Goal: Transaction & Acquisition: Purchase product/service

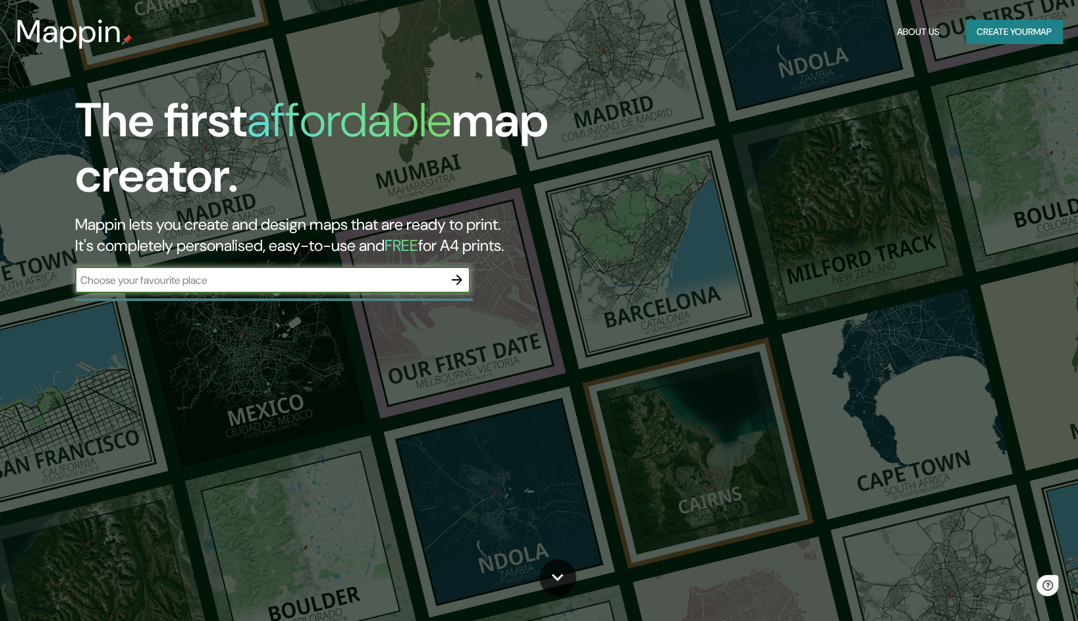
click at [305, 289] on div "​" at bounding box center [272, 280] width 395 height 26
type input "[GEOGRAPHIC_DATA], [GEOGRAPHIC_DATA], [GEOGRAPHIC_DATA]"
click at [462, 280] on icon "button" at bounding box center [457, 280] width 11 height 11
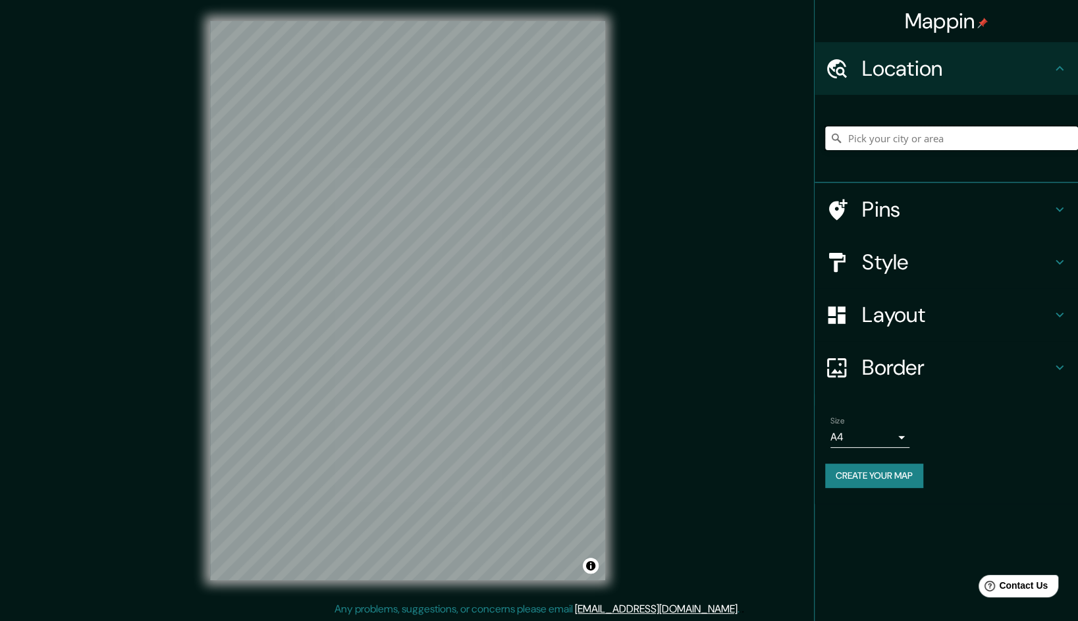
click at [905, 138] on input "Pick your city or area" at bounding box center [951, 138] width 253 height 24
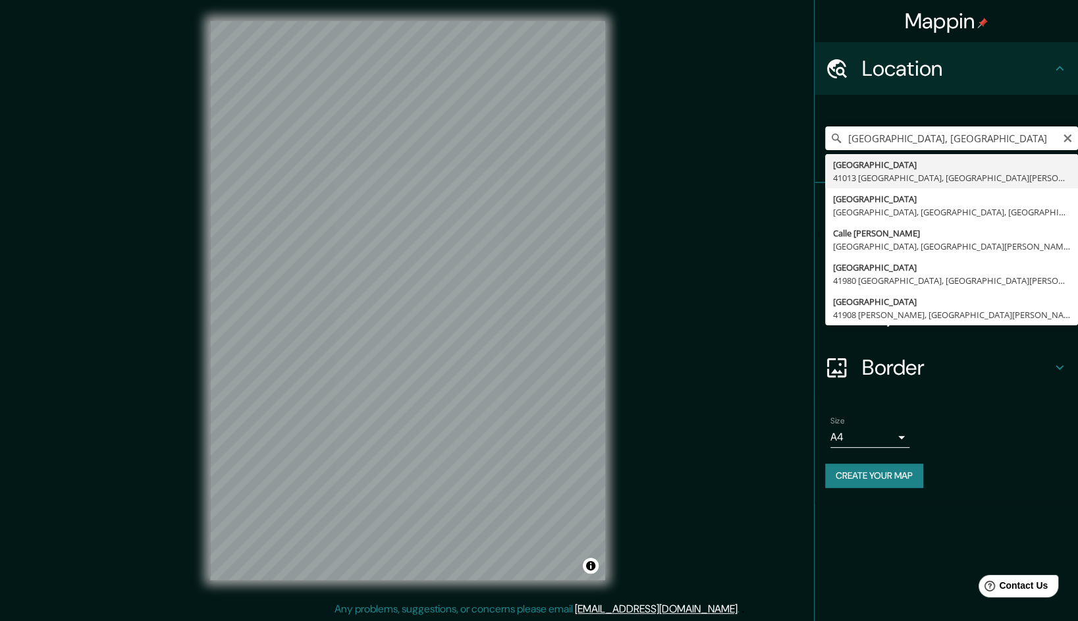
type input "[GEOGRAPHIC_DATA], [GEOGRAPHIC_DATA][PERSON_NAME], [GEOGRAPHIC_DATA]"
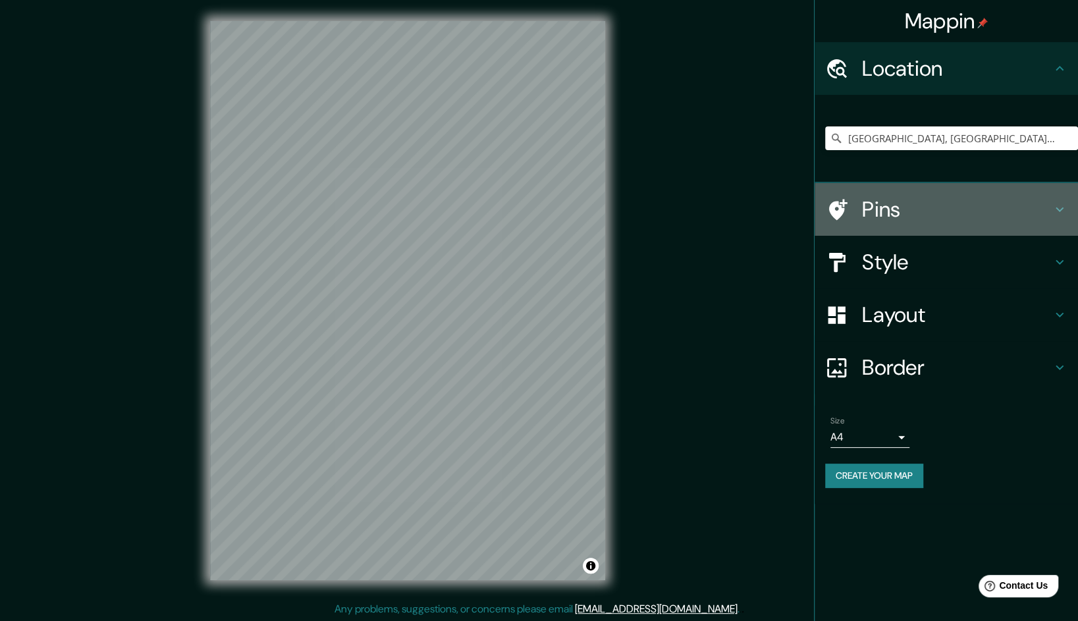
click at [1056, 208] on icon at bounding box center [1060, 210] width 8 height 5
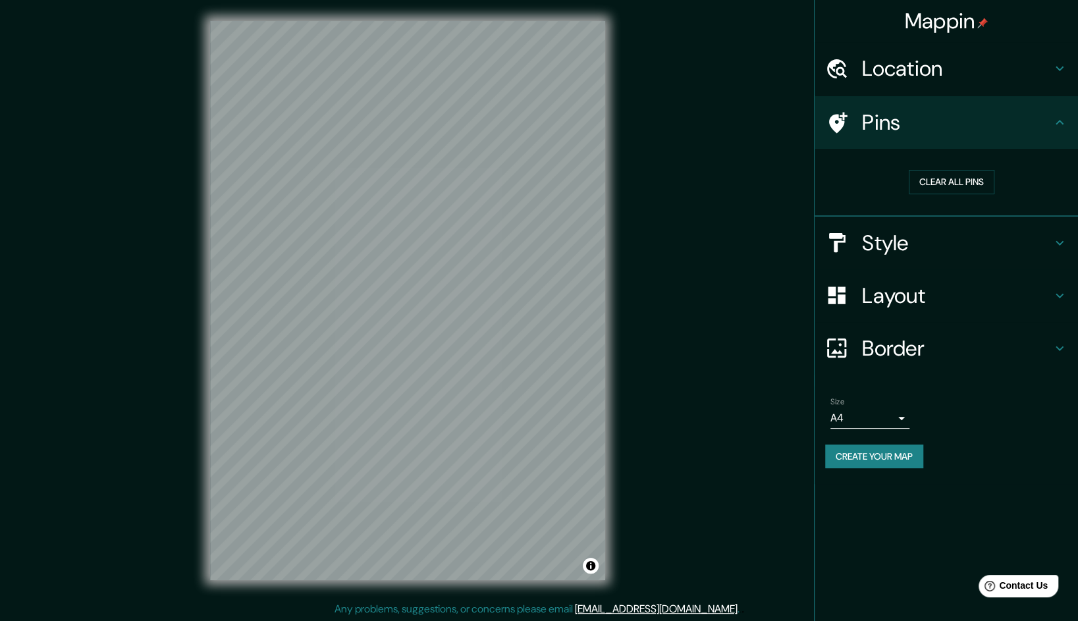
click at [1061, 237] on icon at bounding box center [1060, 243] width 16 height 16
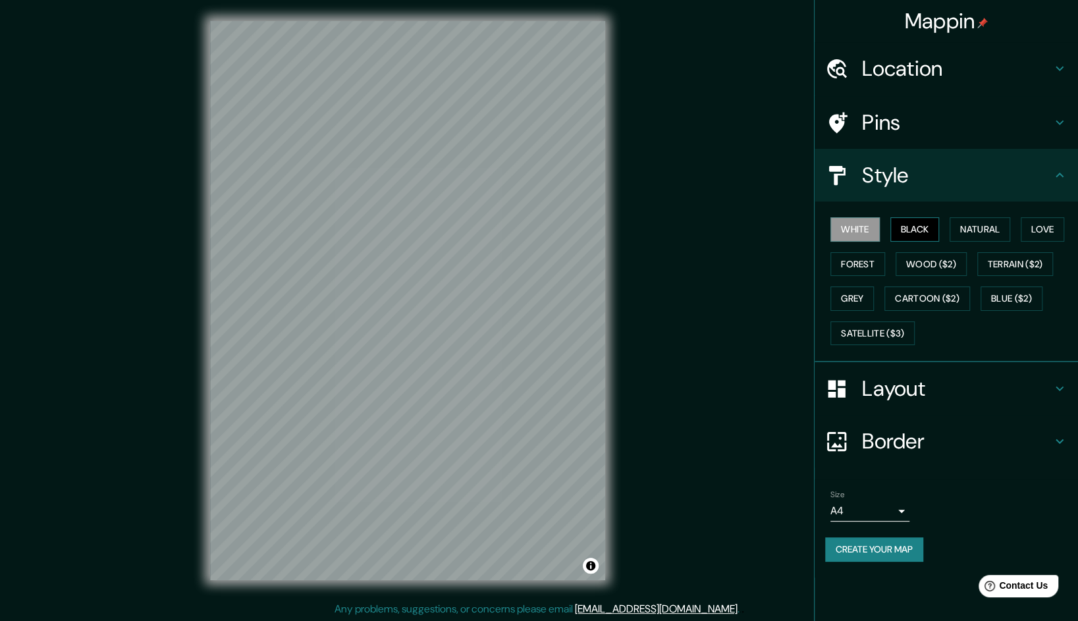
click at [910, 228] on button "Black" at bounding box center [915, 229] width 49 height 24
click at [972, 232] on button "Natural" at bounding box center [980, 229] width 61 height 24
click at [943, 265] on button "Wood ($2)" at bounding box center [931, 264] width 71 height 24
click at [928, 303] on button "Cartoon ($2)" at bounding box center [928, 299] width 86 height 24
click at [849, 289] on button "Grey" at bounding box center [852, 299] width 43 height 24
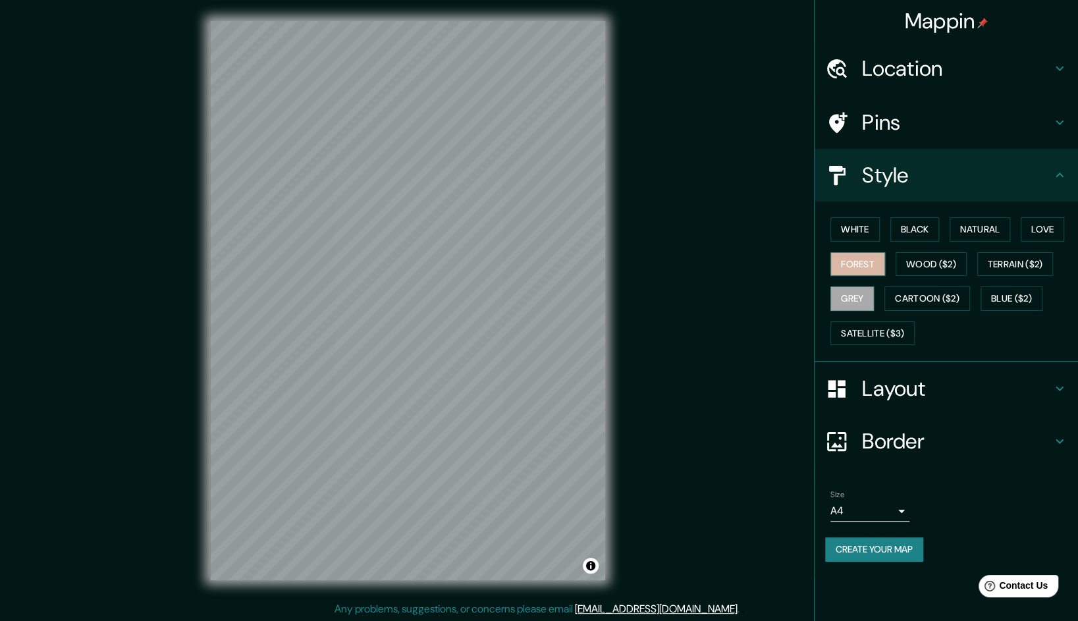
click at [852, 264] on button "Forest" at bounding box center [858, 264] width 55 height 24
click at [1036, 302] on button "Blue ($2)" at bounding box center [1012, 299] width 62 height 24
click at [1017, 266] on button "Terrain ($2)" at bounding box center [1016, 264] width 76 height 24
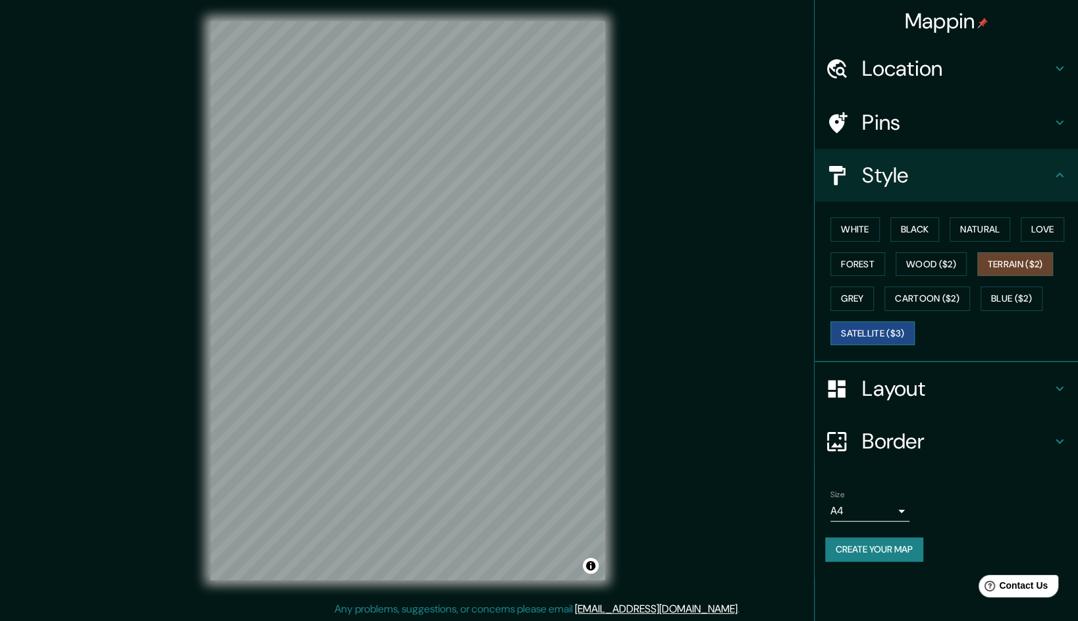
click at [888, 325] on button "Satellite ($3)" at bounding box center [873, 333] width 84 height 24
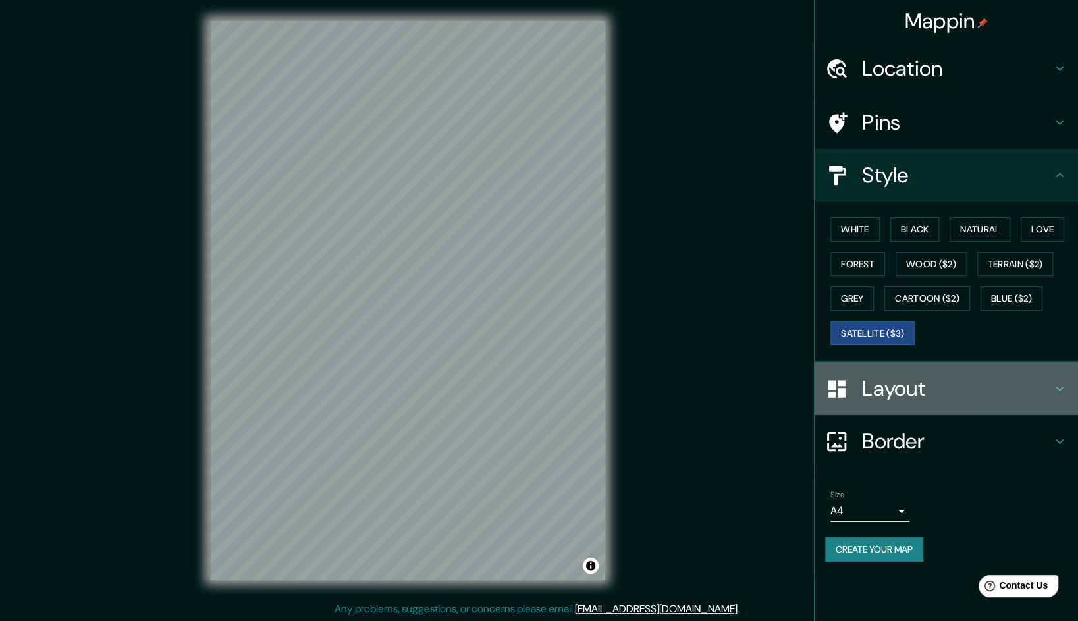
click at [923, 382] on h4 "Layout" at bounding box center [957, 389] width 190 height 26
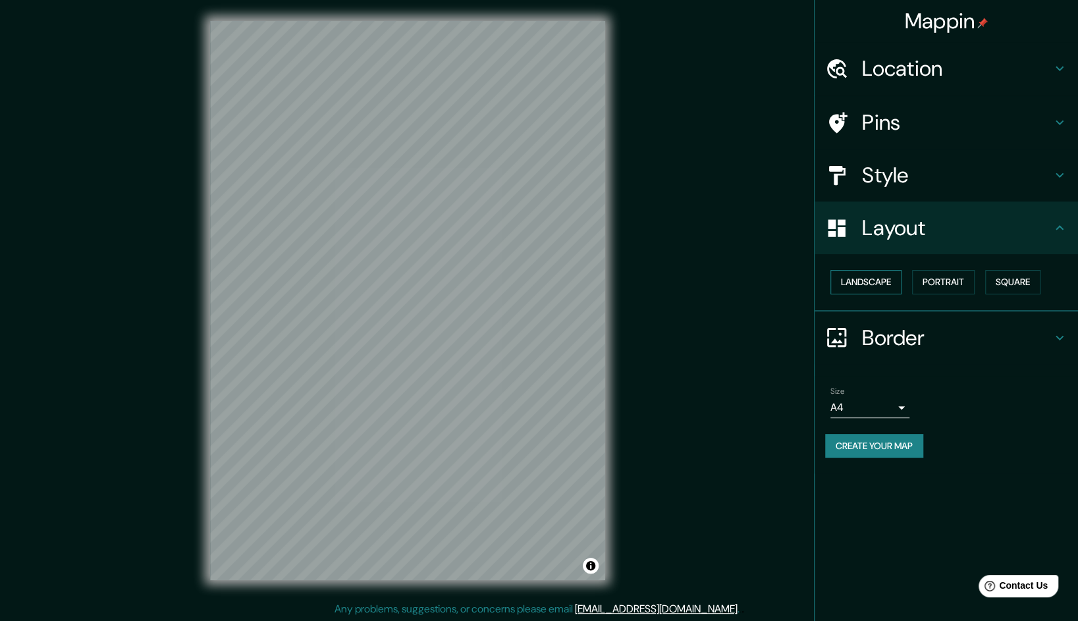
click at [881, 281] on button "Landscape" at bounding box center [866, 282] width 71 height 24
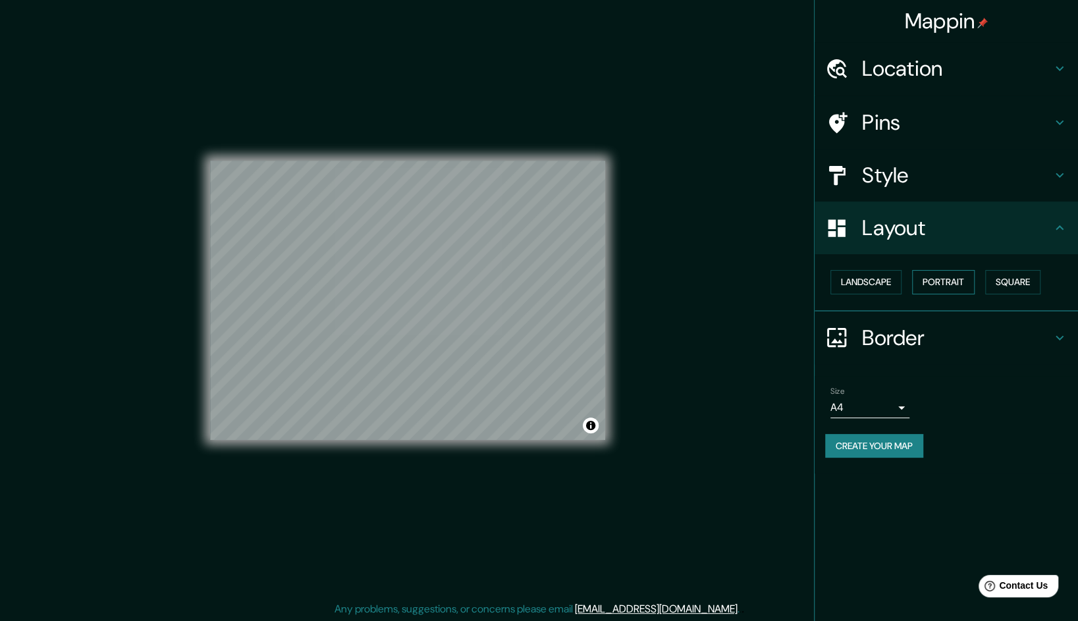
click at [951, 281] on button "Portrait" at bounding box center [943, 282] width 63 height 24
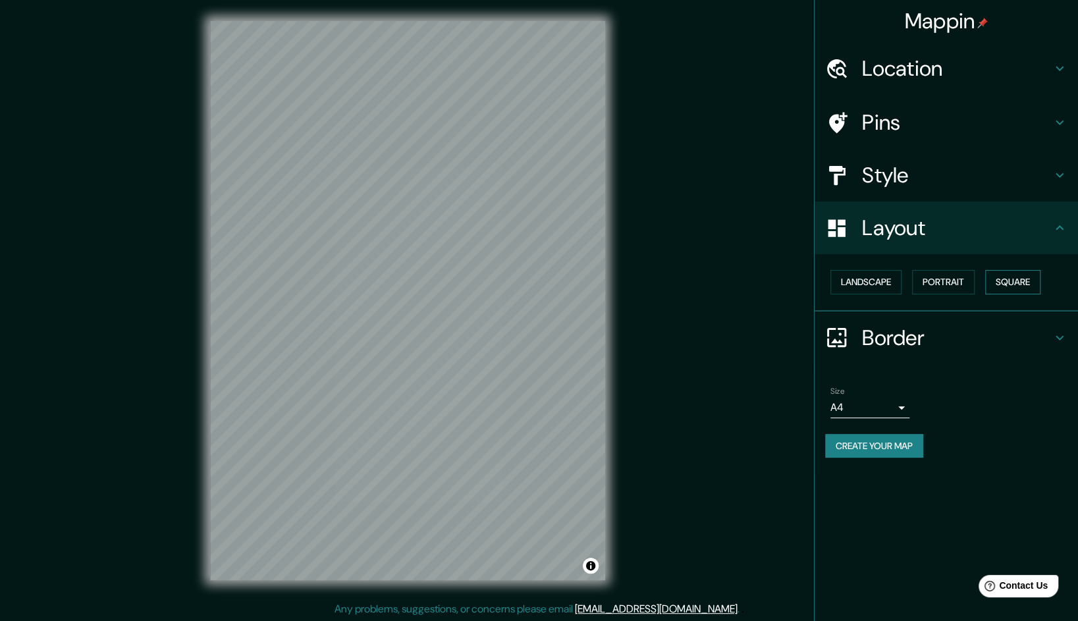
click at [997, 282] on button "Square" at bounding box center [1013, 282] width 55 height 24
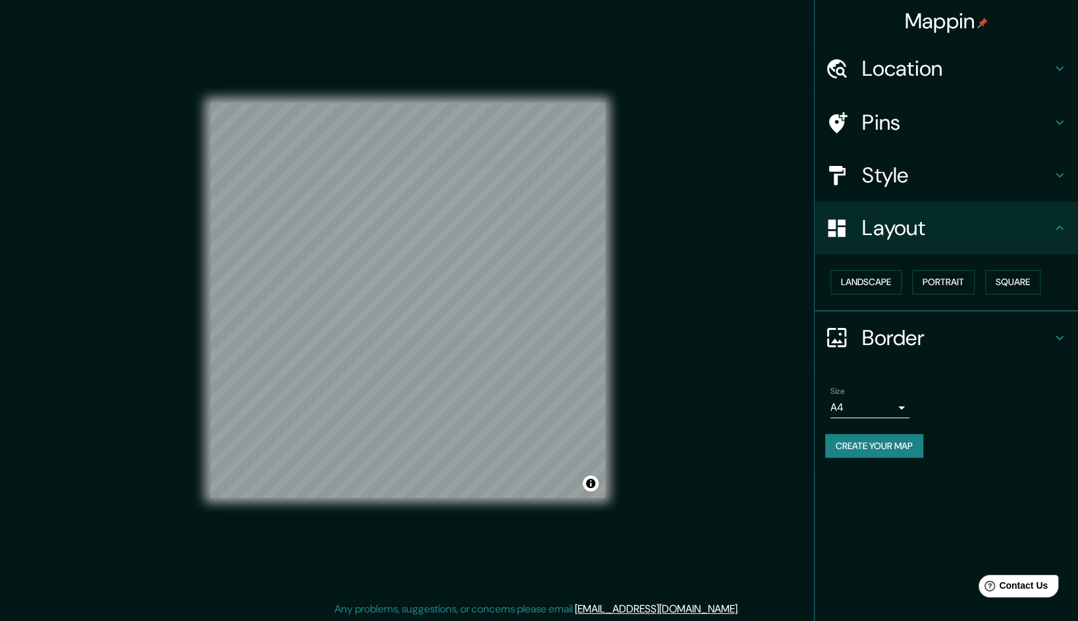
click at [910, 406] on div "Size A4 single" at bounding box center [946, 402] width 242 height 42
click at [903, 409] on body "Mappin Location [GEOGRAPHIC_DATA] [GEOGRAPHIC_DATA], [GEOGRAPHIC_DATA][PERSON_N…" at bounding box center [539, 310] width 1078 height 621
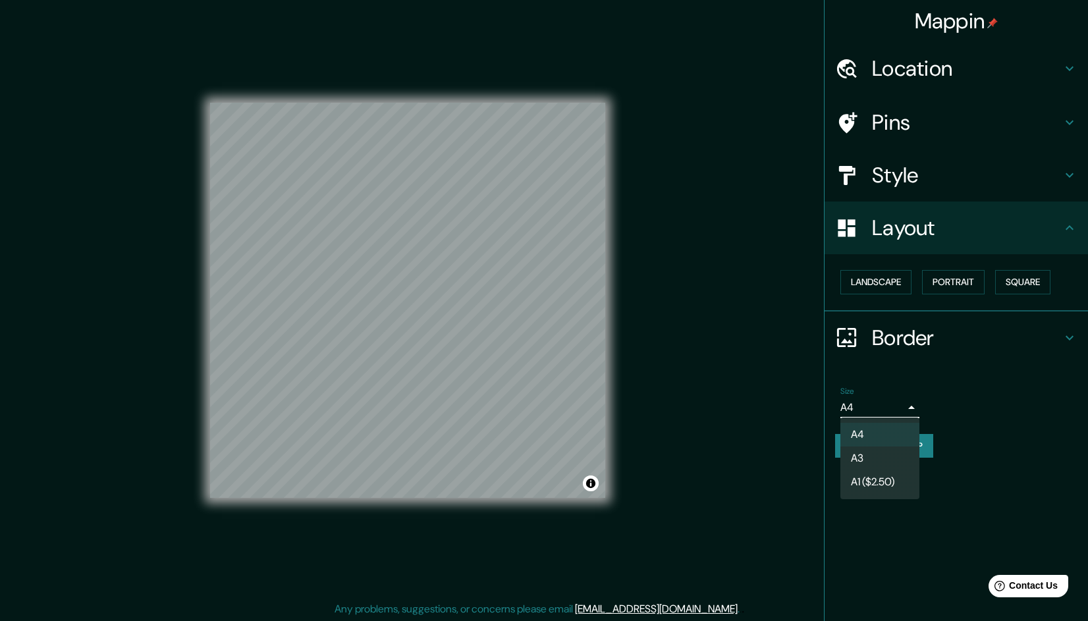
click at [910, 402] on div at bounding box center [544, 310] width 1088 height 621
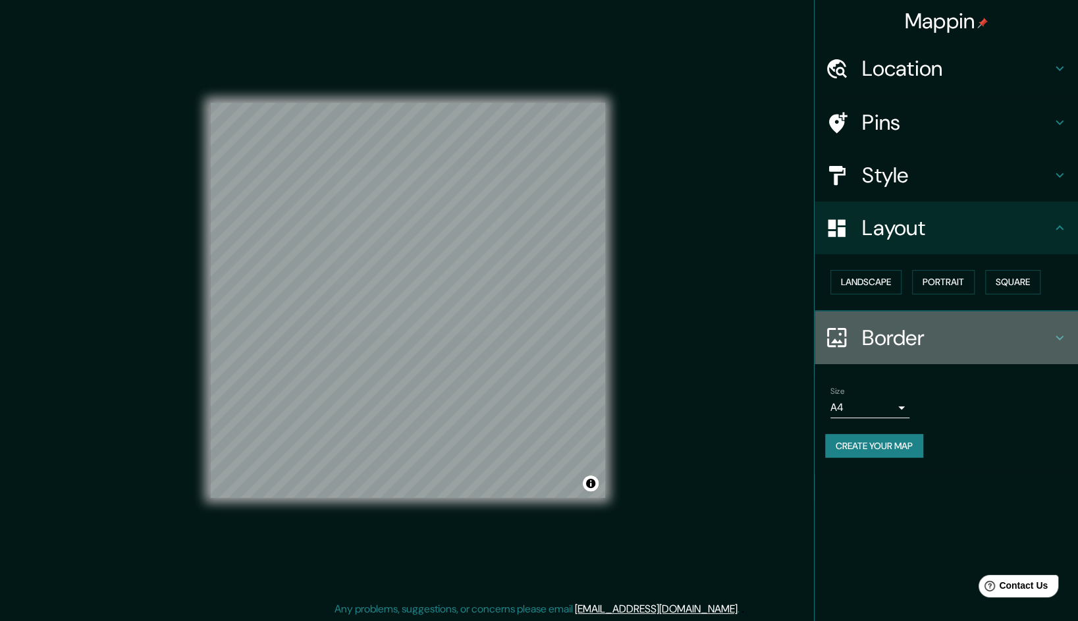
click at [906, 335] on h4 "Border" at bounding box center [957, 338] width 190 height 26
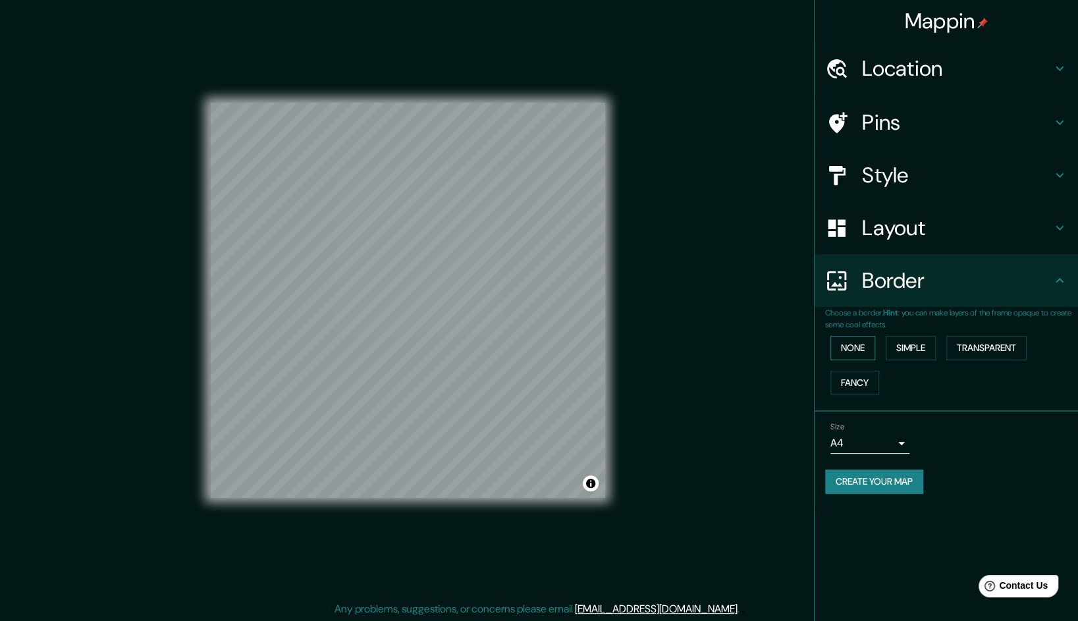
click at [870, 347] on button "None" at bounding box center [853, 348] width 45 height 24
click at [895, 348] on button "Simple" at bounding box center [911, 348] width 50 height 24
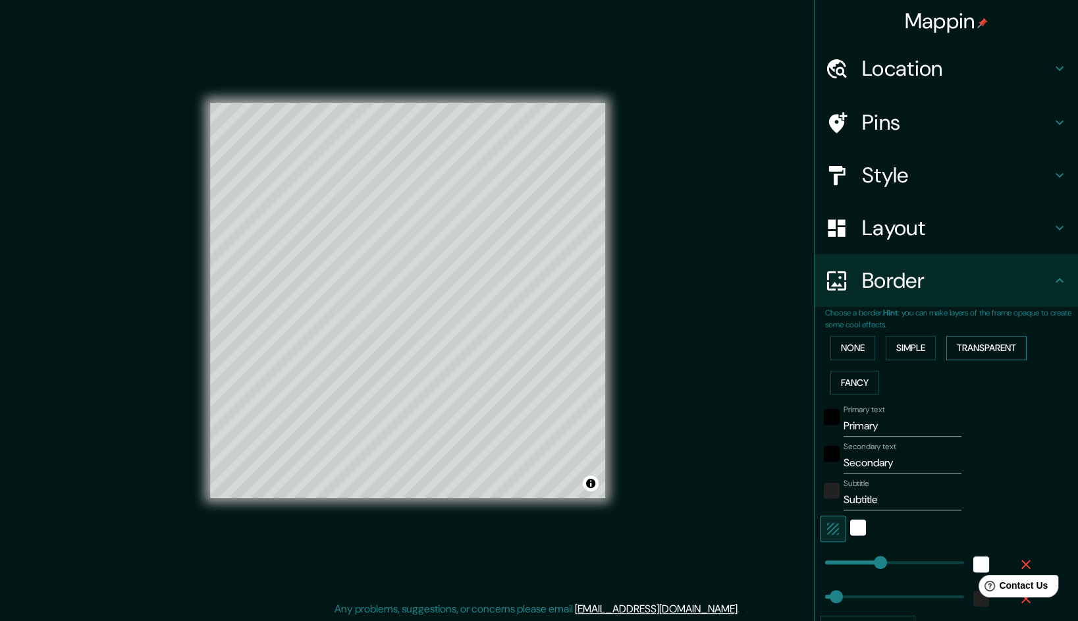
click at [959, 349] on button "Transparent" at bounding box center [987, 348] width 80 height 24
click at [850, 347] on button "None" at bounding box center [853, 348] width 45 height 24
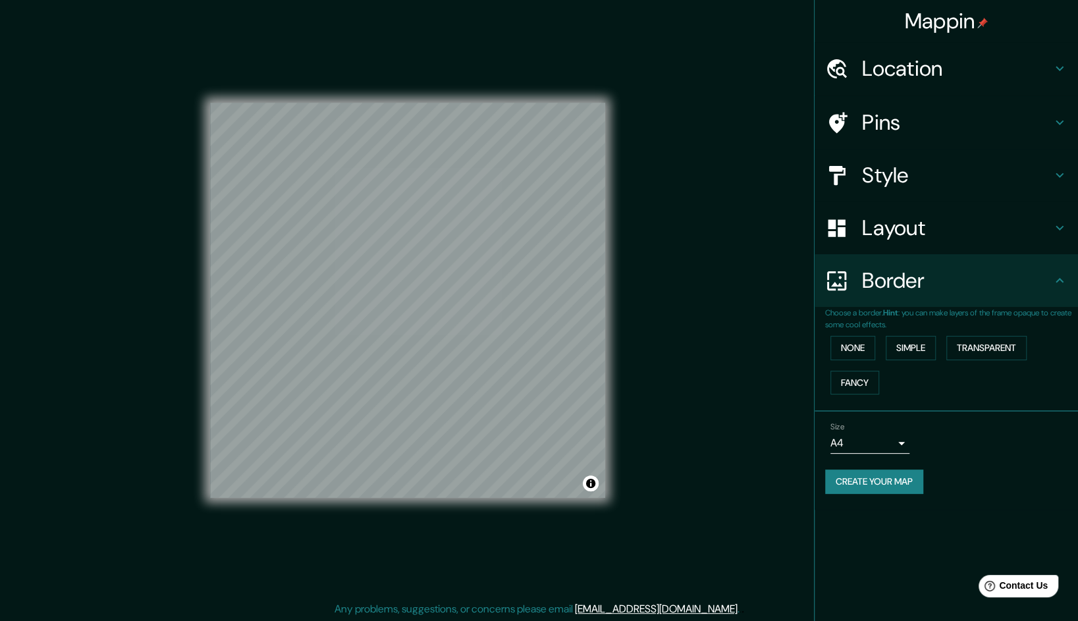
click at [885, 63] on h4 "Location" at bounding box center [957, 68] width 190 height 26
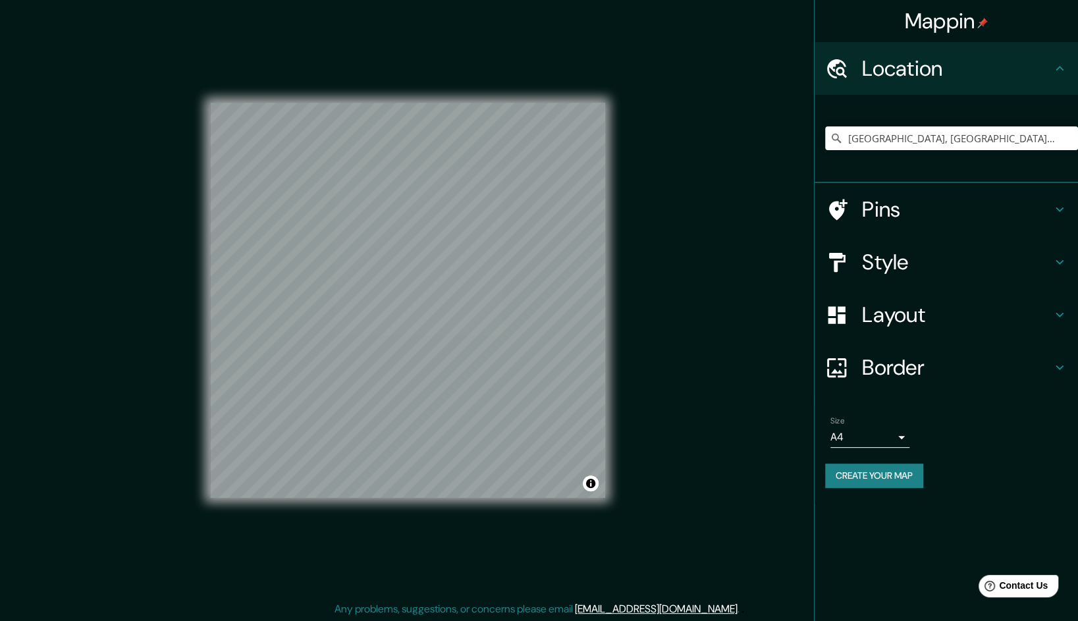
click at [892, 219] on h4 "Pins" at bounding box center [957, 209] width 190 height 26
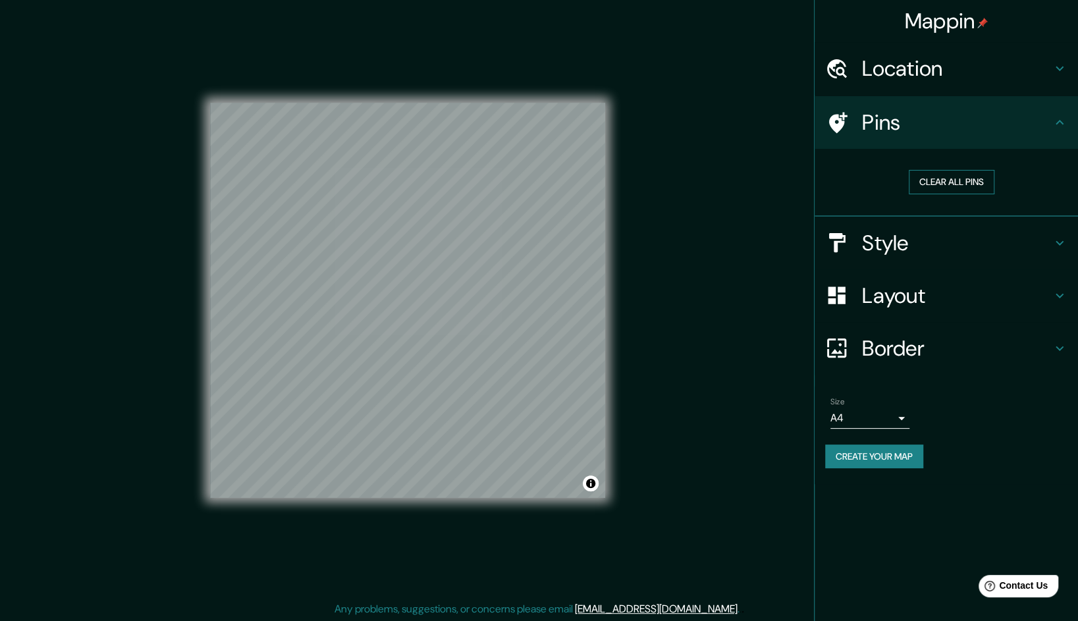
click at [932, 180] on button "Clear all pins" at bounding box center [952, 182] width 86 height 24
click at [936, 242] on h4 "Style" at bounding box center [957, 243] width 190 height 26
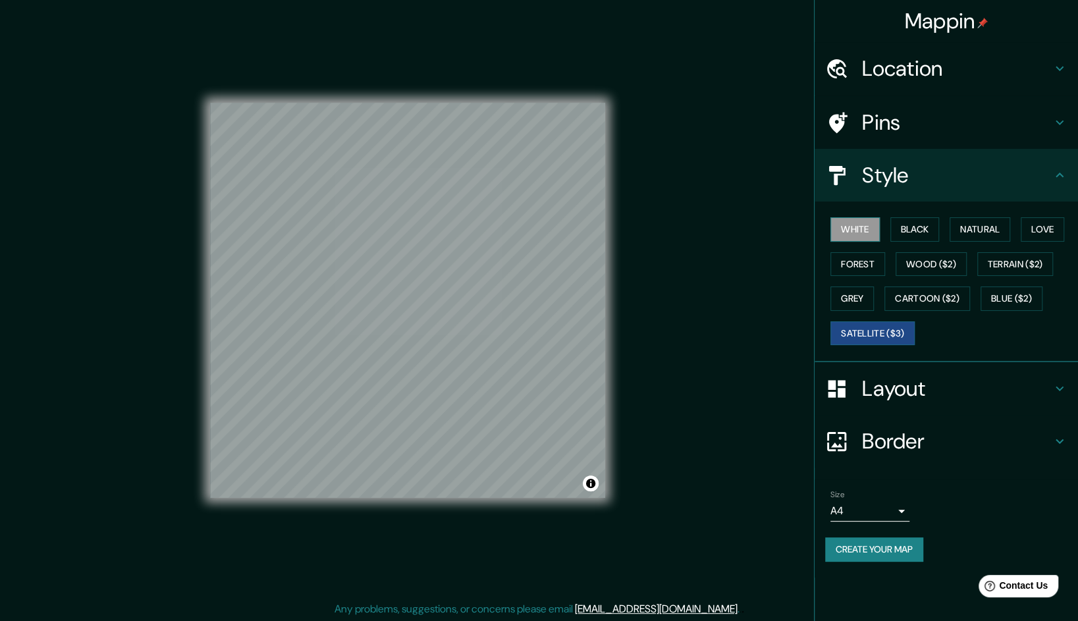
click at [860, 229] on button "White" at bounding box center [855, 229] width 49 height 24
click at [909, 232] on button "Black" at bounding box center [915, 229] width 49 height 24
click at [918, 259] on button "Wood ($2)" at bounding box center [931, 264] width 71 height 24
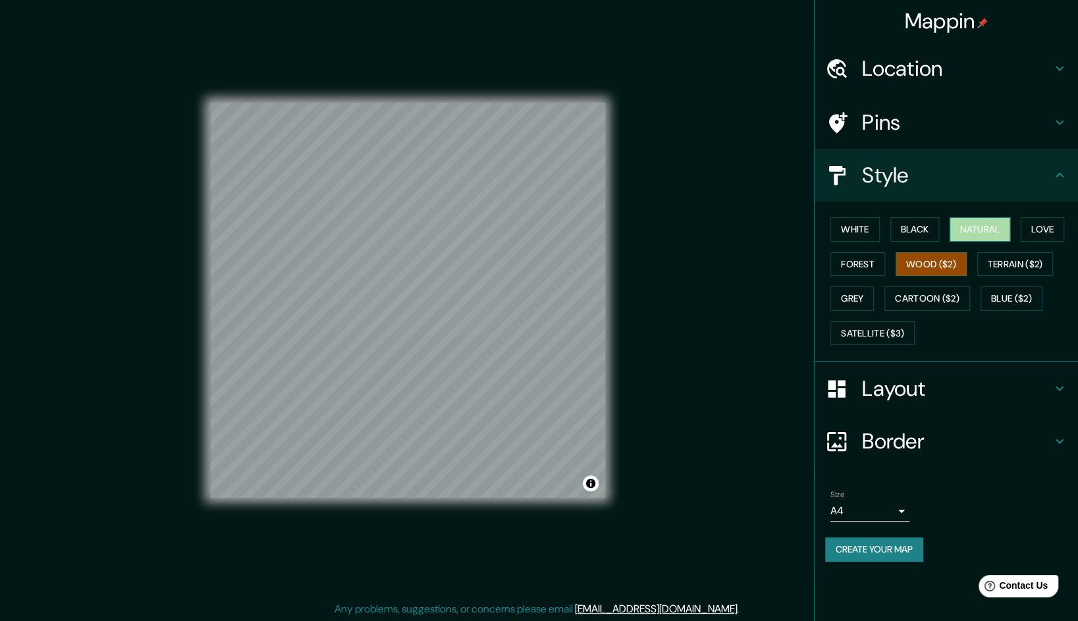
click at [976, 225] on button "Natural" at bounding box center [980, 229] width 61 height 24
click at [1011, 266] on button "Terrain ($2)" at bounding box center [1016, 264] width 76 height 24
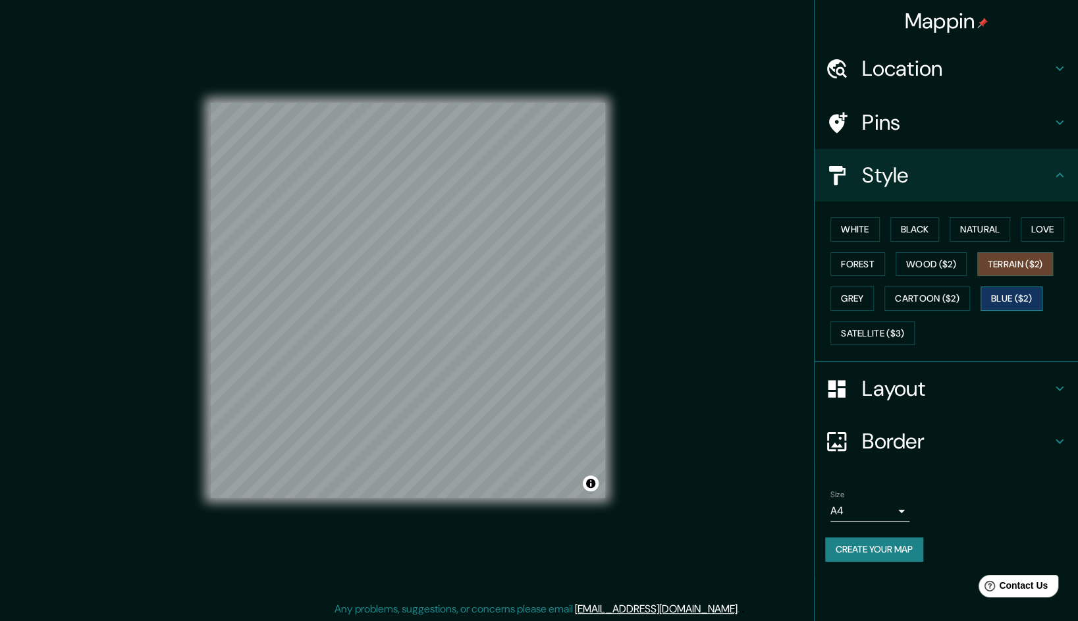
click at [1009, 304] on button "Blue ($2)" at bounding box center [1012, 299] width 62 height 24
click at [938, 292] on button "Cartoon ($2)" at bounding box center [928, 299] width 86 height 24
click at [999, 294] on button "Blue ($2)" at bounding box center [1012, 299] width 62 height 24
click at [858, 296] on button "Grey" at bounding box center [852, 299] width 43 height 24
click at [999, 306] on button "Blue ($2)" at bounding box center [1012, 299] width 62 height 24
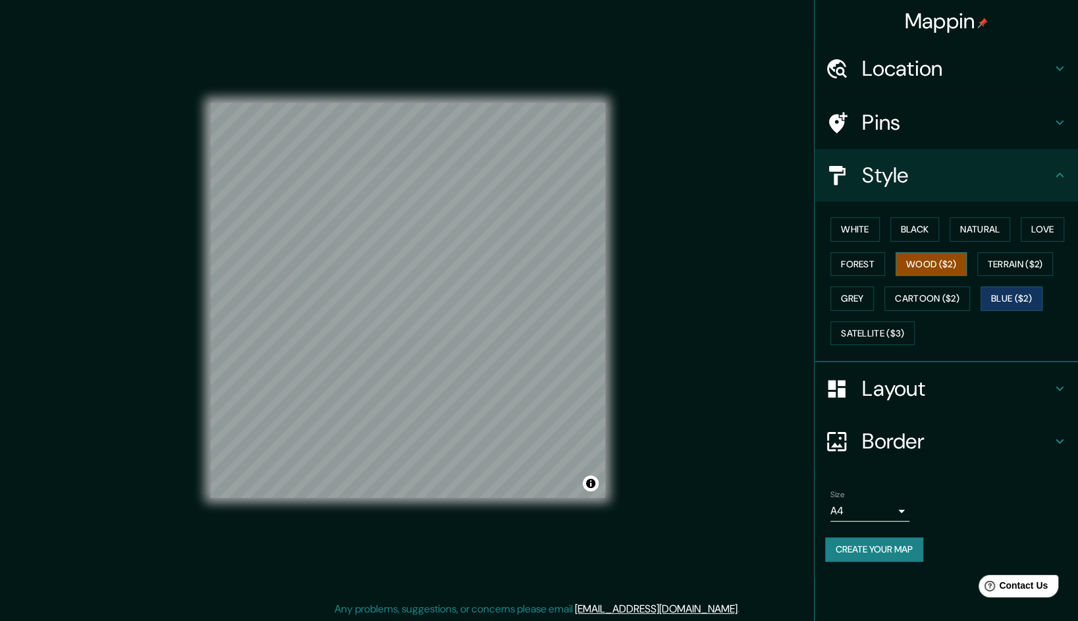
click at [959, 274] on button "Wood ($2)" at bounding box center [931, 264] width 71 height 24
click at [860, 269] on button "Forest" at bounding box center [858, 264] width 55 height 24
